Goal: Information Seeking & Learning: Learn about a topic

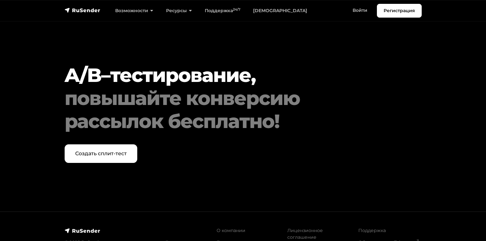
scroll to position [2426, 0]
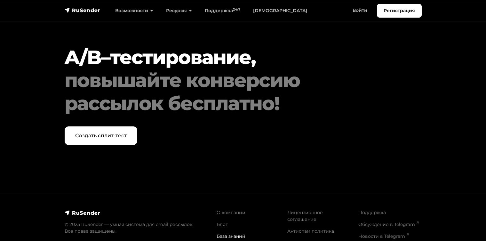
click at [223, 233] on link "База знаний" at bounding box center [230, 236] width 29 height 6
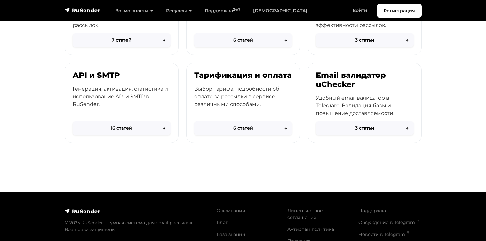
scroll to position [334, 0]
